Goal: Task Accomplishment & Management: Use online tool/utility

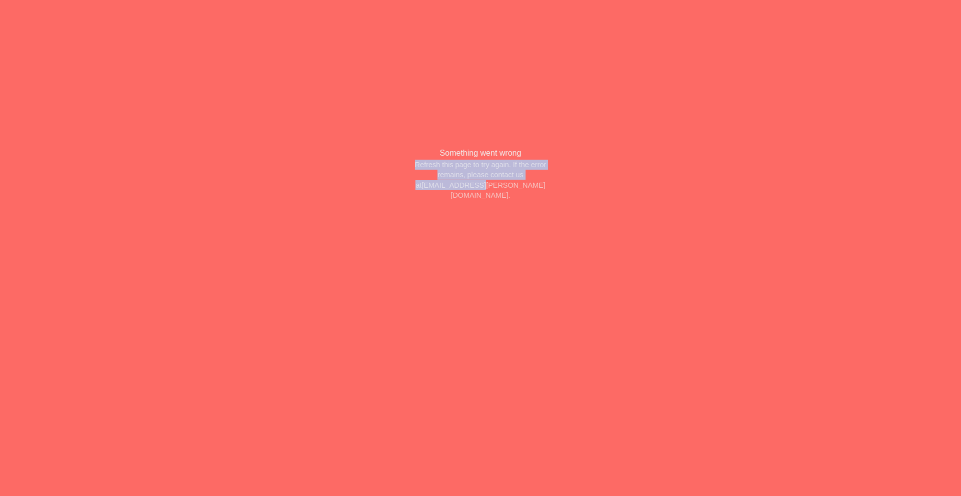
drag, startPoint x: 383, startPoint y: 147, endPoint x: 586, endPoint y: 207, distance: 212.0
click at [586, 207] on div "Something went wrong Refresh this page to try again. If the error remains, plea…" at bounding box center [481, 173] width 220 height 117
click at [220, 86] on div "Something went wrong Refresh this page to try again. If the error remains, plea…" at bounding box center [480, 173] width 961 height 347
drag, startPoint x: 406, startPoint y: 132, endPoint x: 570, endPoint y: 225, distance: 188.4
click at [570, 225] on div "Something went wrong Refresh this page to try again. If the error remains, plea…" at bounding box center [480, 173] width 961 height 347
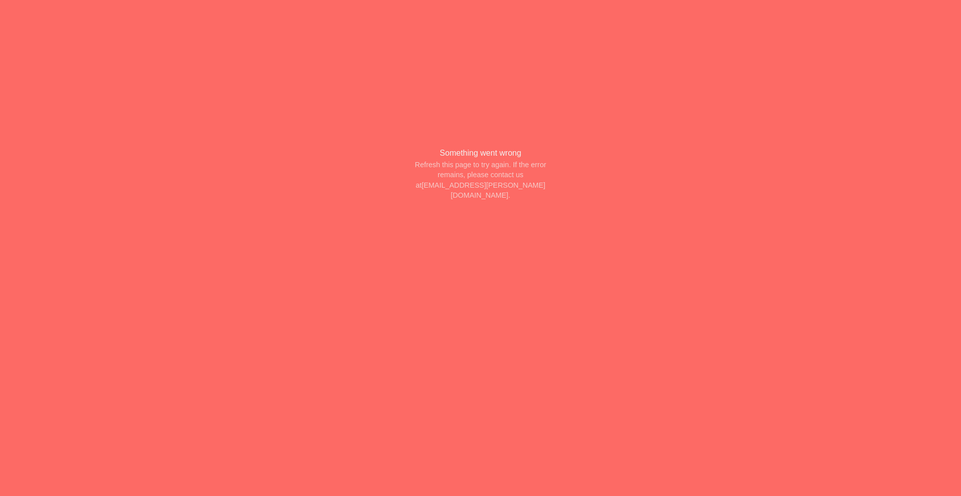
drag, startPoint x: 525, startPoint y: 142, endPoint x: 412, endPoint y: 138, distance: 113.7
click at [521, 141] on div "Something went wrong Refresh this page to try again. If the error remains, plea…" at bounding box center [481, 173] width 220 height 117
drag, startPoint x: 423, startPoint y: 152, endPoint x: 568, endPoint y: 212, distance: 157.0
click at [568, 212] on div "Something went wrong Refresh this page to try again. If the error remains, plea…" at bounding box center [481, 173] width 220 height 117
copy div "Refresh this page to try again. If the error remains, please contact us at [EMA…"
